Goal: Task Accomplishment & Management: Manage account settings

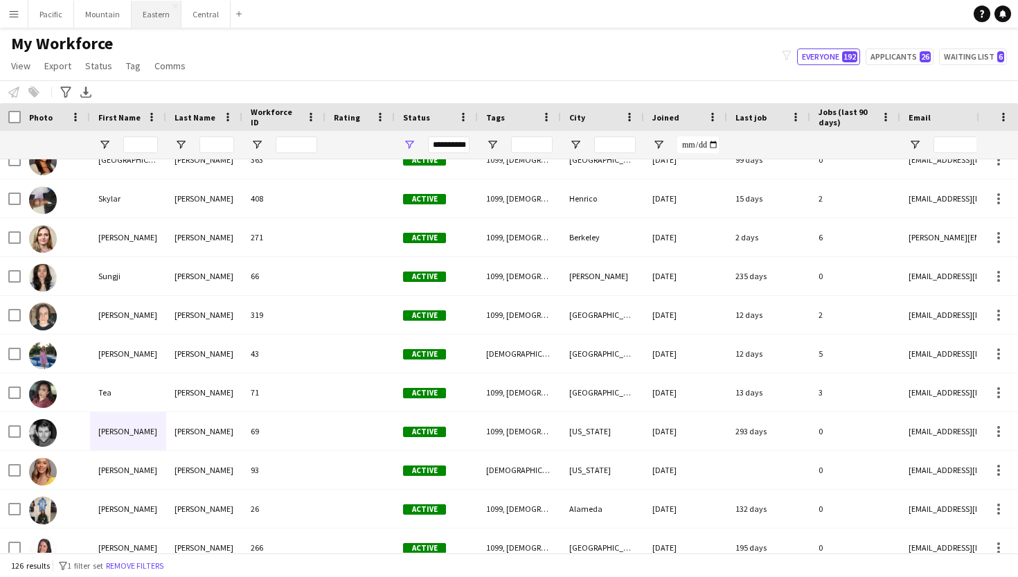
click at [147, 23] on button "Eastern Close" at bounding box center [157, 14] width 50 height 27
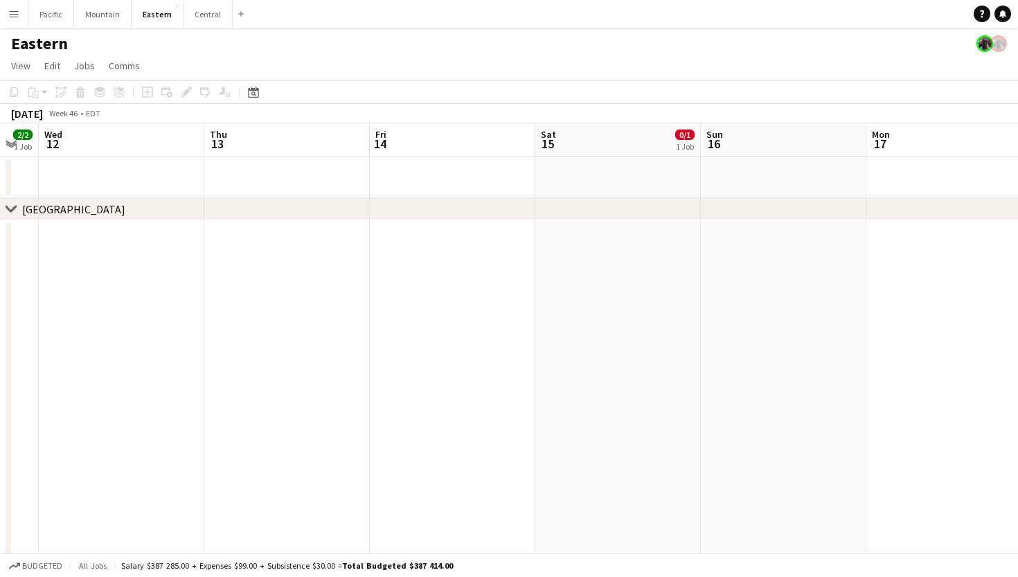
scroll to position [0, 546]
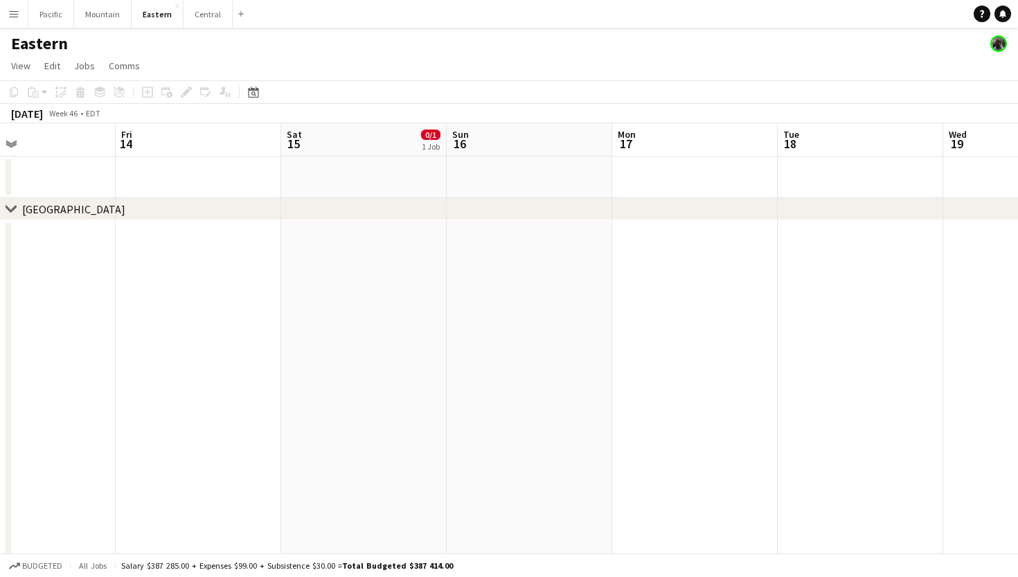
click at [1, 25] on button "Menu" at bounding box center [14, 14] width 28 height 28
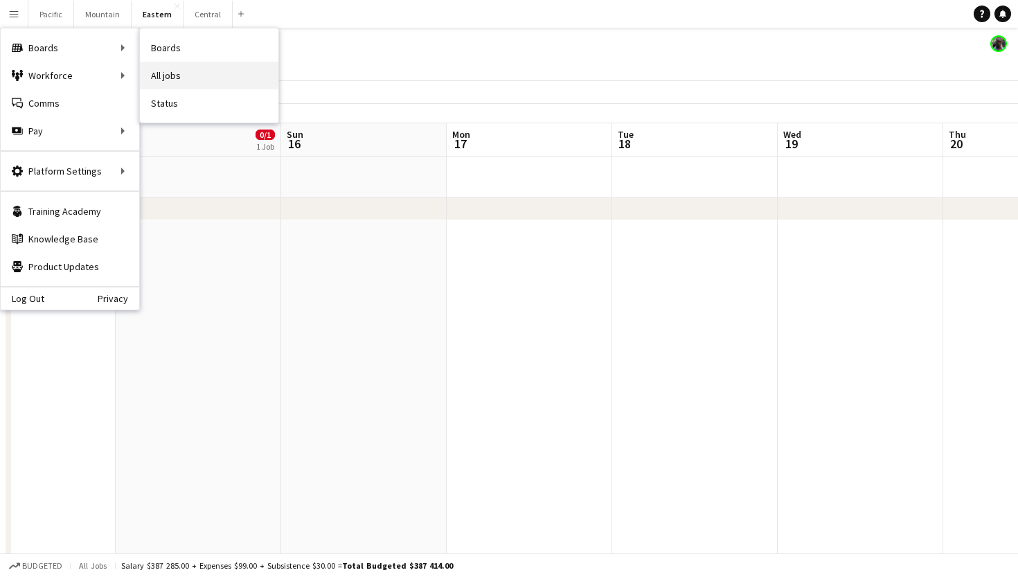
click at [161, 75] on link "All jobs" at bounding box center [209, 76] width 138 height 28
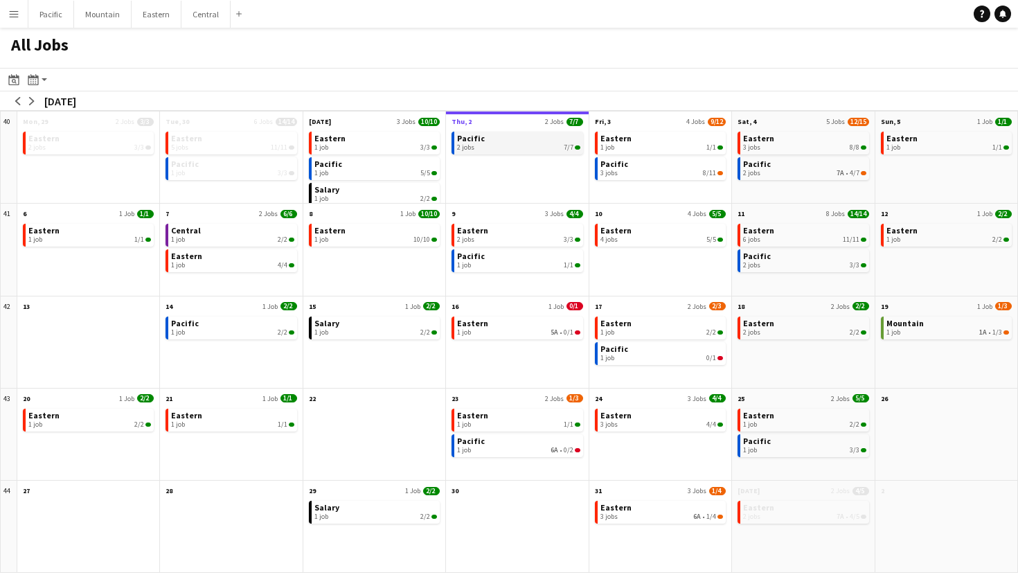
click at [544, 142] on link "Pacific 2 jobs 7/7" at bounding box center [518, 142] width 123 height 20
click at [556, 325] on link "Eastern 1 job 5A • 0/1" at bounding box center [518, 326] width 123 height 20
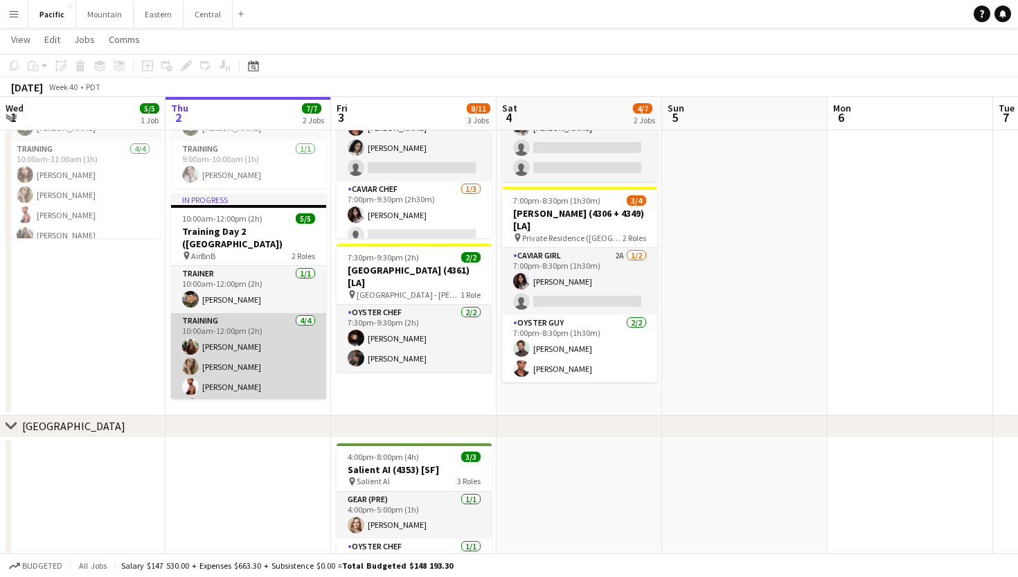
scroll to position [254, 0]
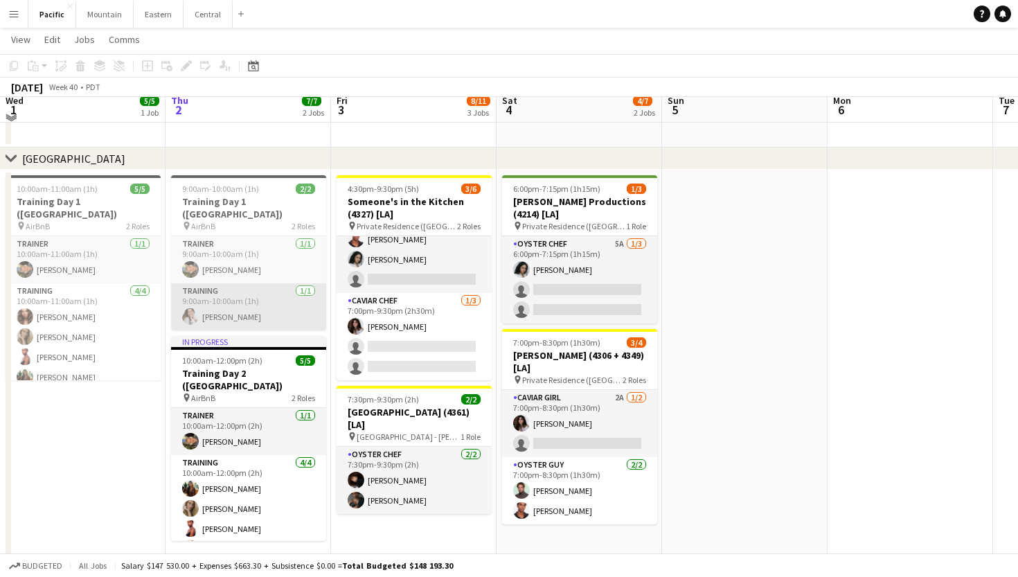
scroll to position [105, 0]
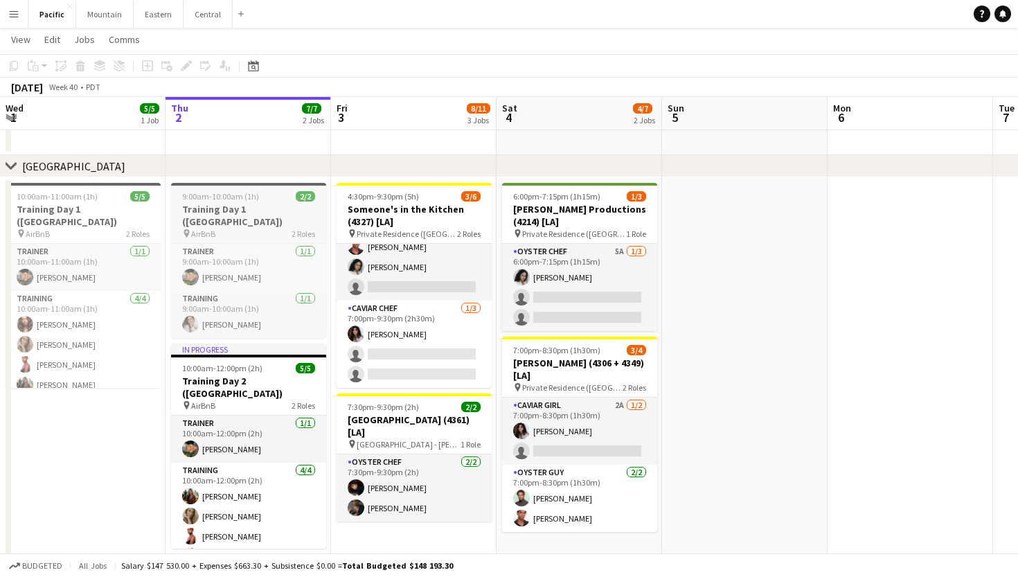
click at [274, 204] on h3 "Training Day 1 ([GEOGRAPHIC_DATA])" at bounding box center [248, 215] width 155 height 25
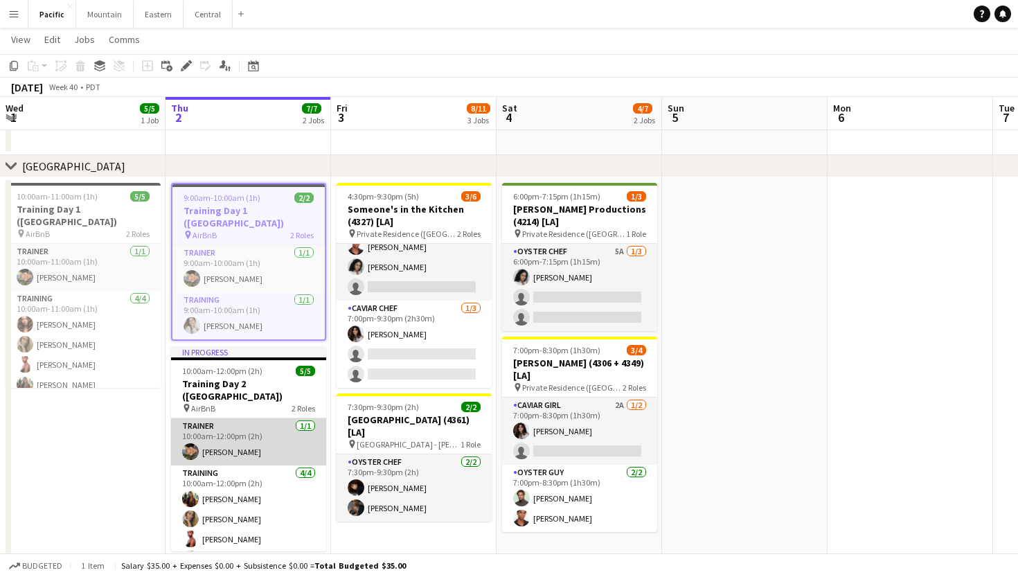
click at [266, 433] on app-card-role "Trainer 1/1 10:00am-12:00pm (2h) Rifko Meier" at bounding box center [248, 441] width 155 height 47
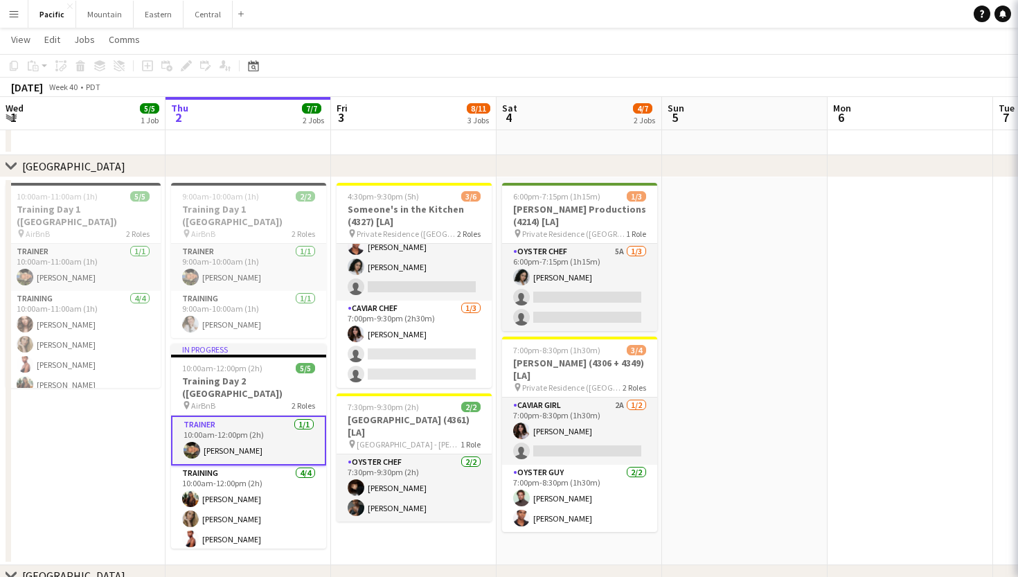
scroll to position [0, 330]
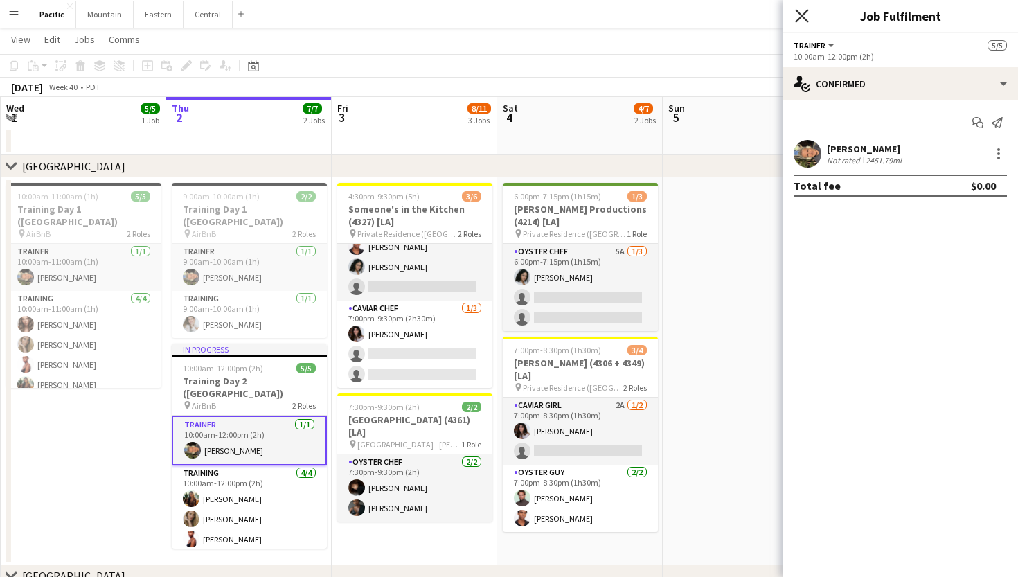
click at [808, 15] on icon "Close pop-in" at bounding box center [801, 15] width 13 height 13
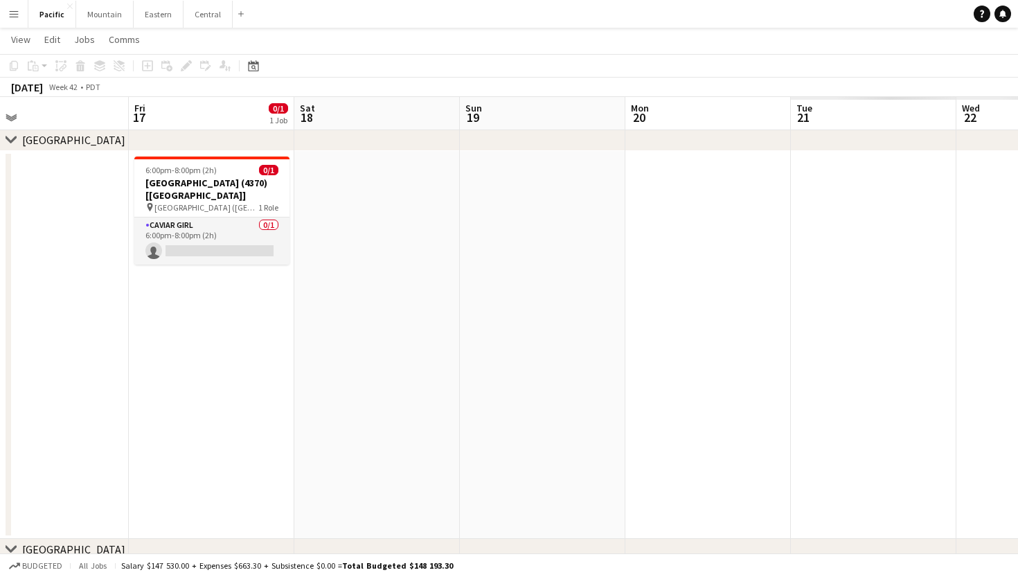
scroll to position [0, 551]
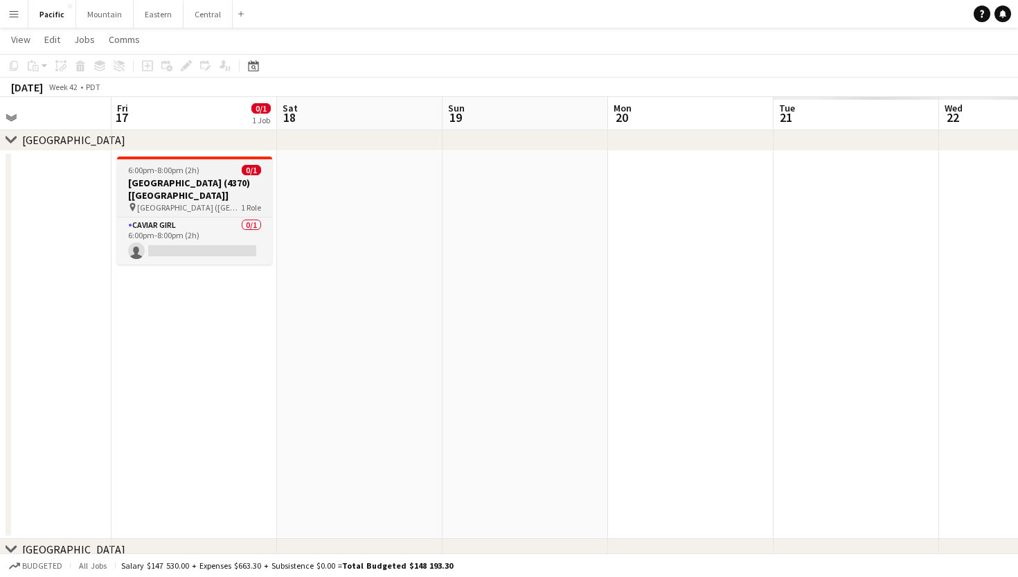
click at [253, 207] on span "1 Role" at bounding box center [251, 207] width 20 height 10
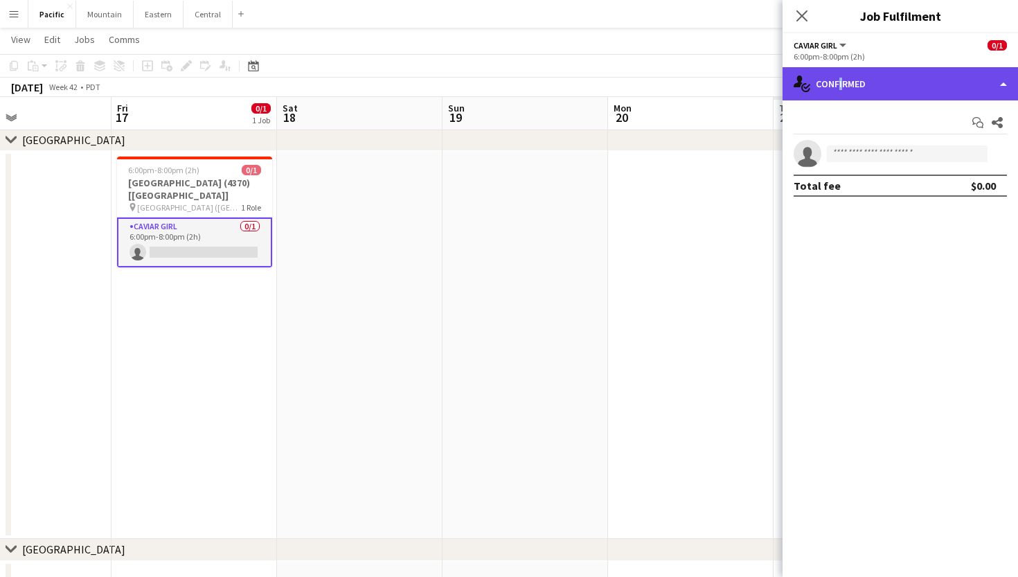
click at [837, 85] on div "single-neutral-actions-check-2 Confirmed" at bounding box center [899, 83] width 235 height 33
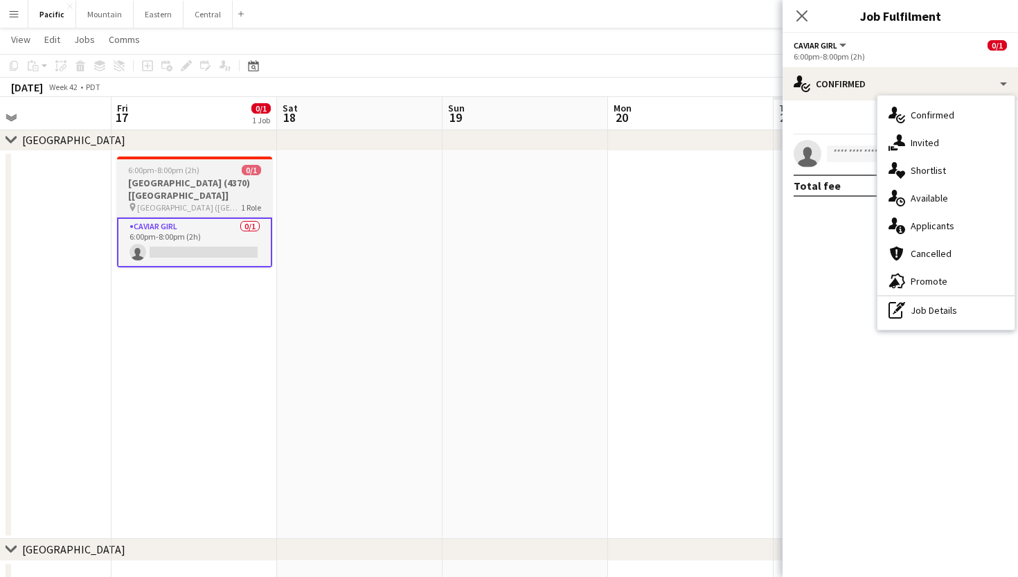
click at [219, 194] on h3 "Rosewood Miramar Beach (4370) [LA]" at bounding box center [194, 189] width 155 height 25
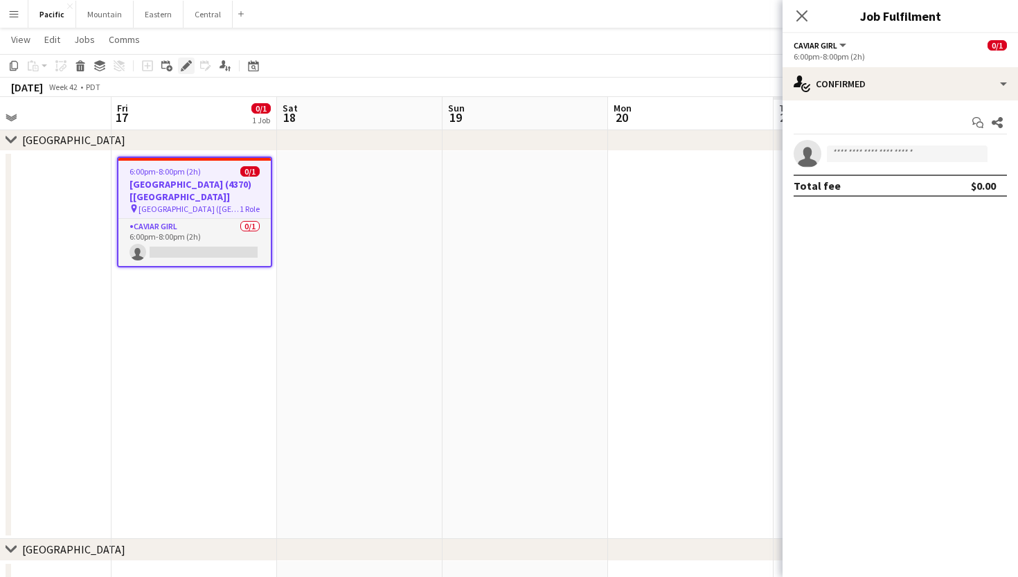
click at [188, 71] on div "Edit" at bounding box center [186, 65] width 17 height 17
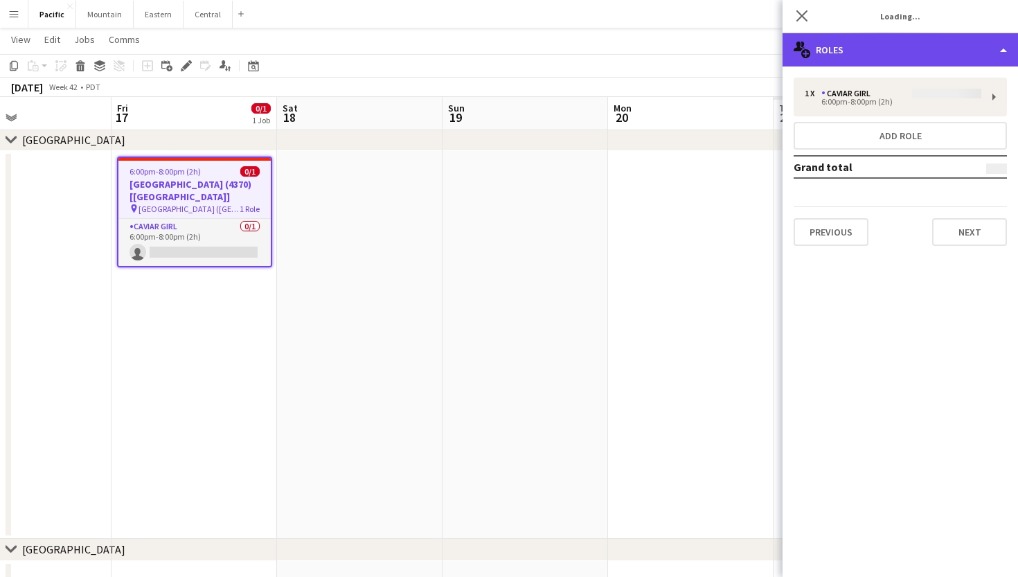
click at [850, 64] on div "multiple-users-add Roles" at bounding box center [899, 49] width 235 height 33
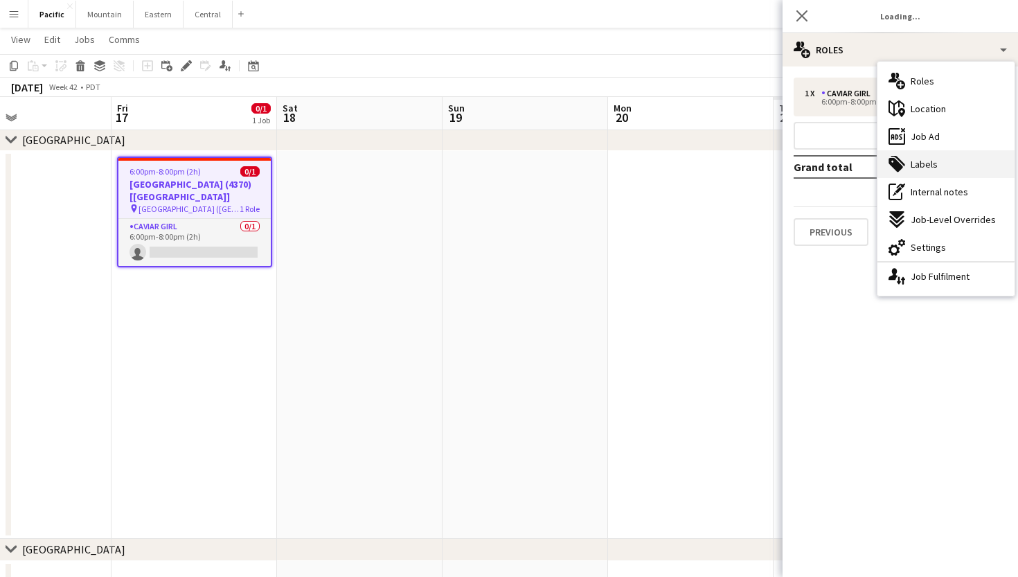
click at [912, 165] on span "Labels" at bounding box center [924, 164] width 27 height 12
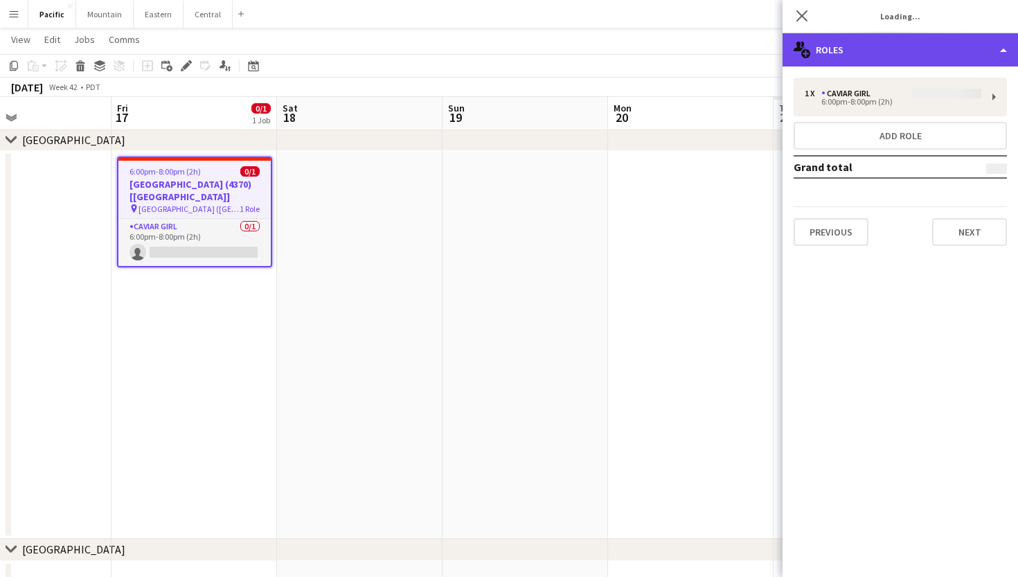
click at [872, 42] on div "multiple-users-add Roles" at bounding box center [899, 49] width 235 height 33
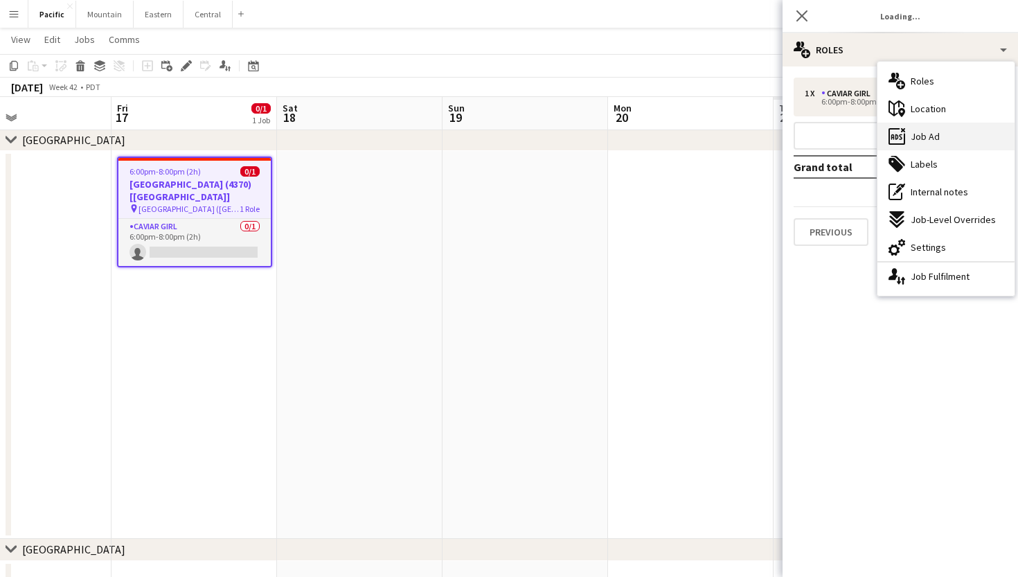
click at [895, 133] on icon "ads-window" at bounding box center [896, 136] width 17 height 17
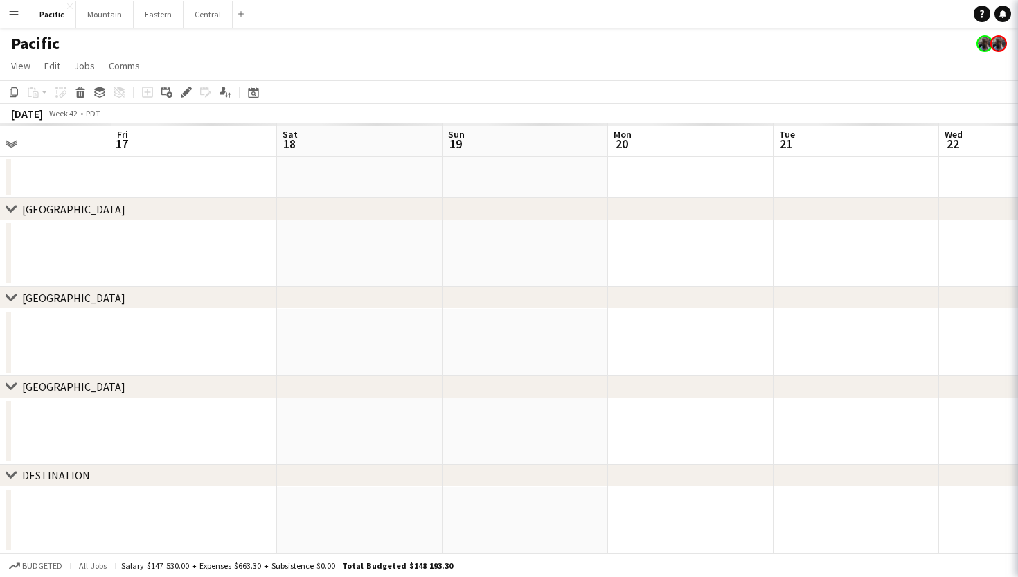
scroll to position [0, 0]
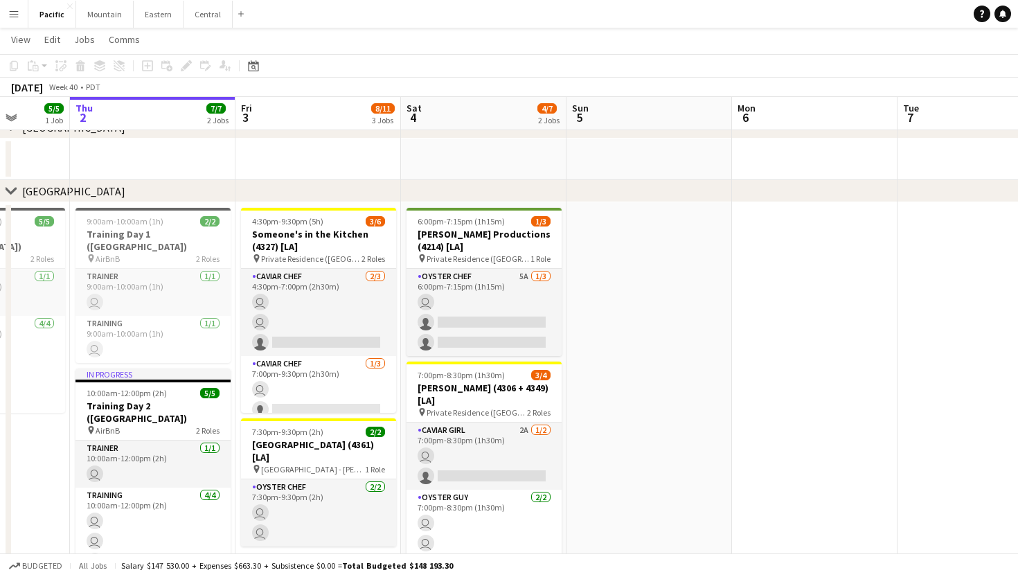
scroll to position [0, 424]
